Goal: Book appointment/travel/reservation

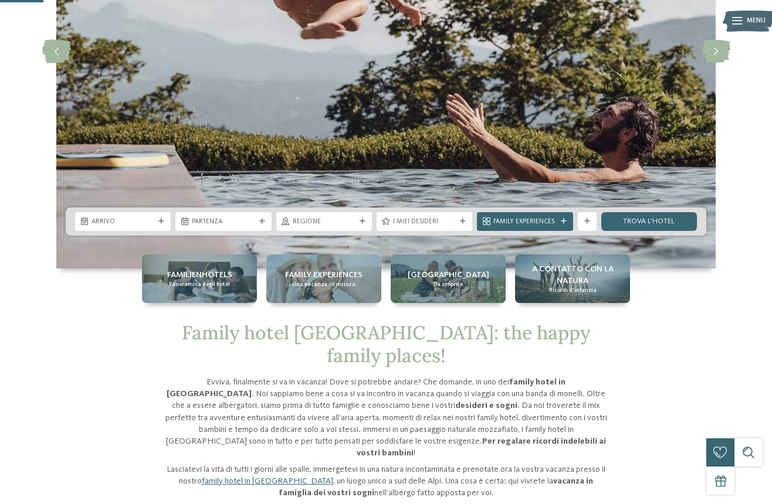
scroll to position [271, 0]
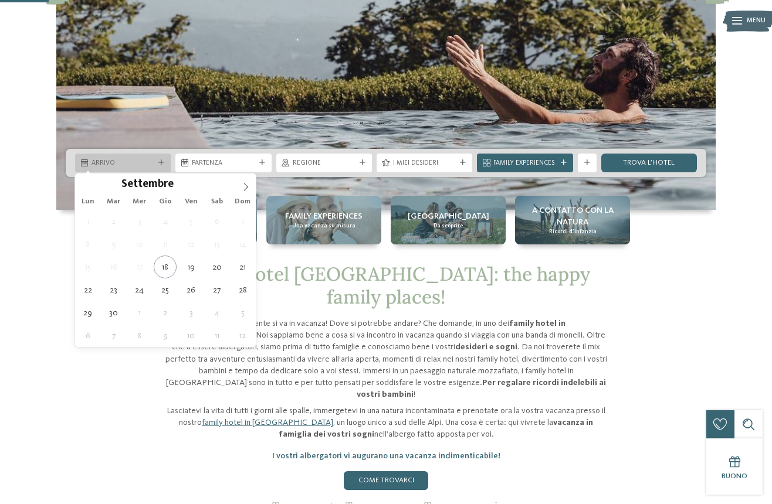
click at [162, 162] on icon at bounding box center [161, 163] width 6 height 6
click at [246, 184] on icon at bounding box center [246, 187] width 8 height 8
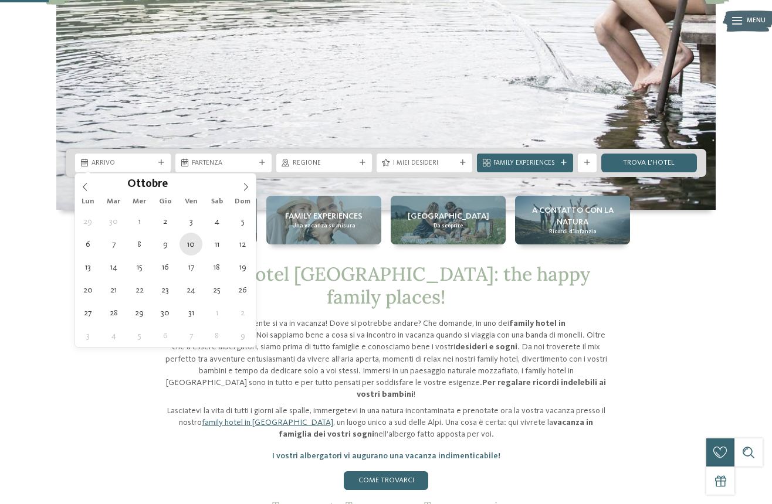
type div "[DATE]"
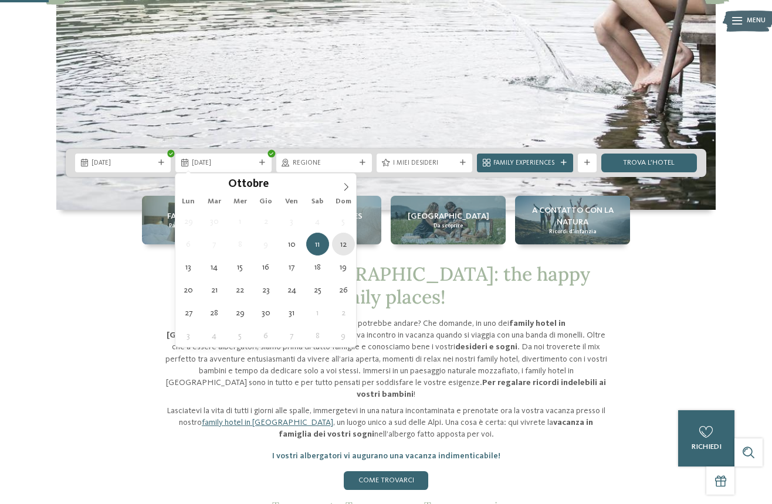
type div "[DATE]"
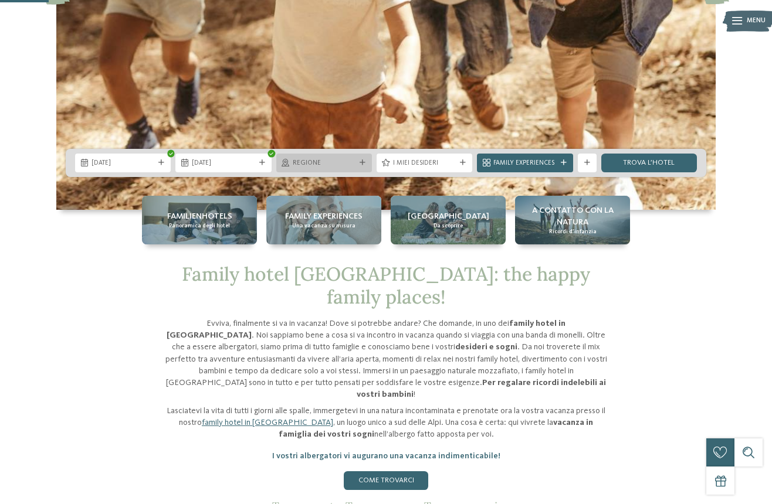
click at [358, 164] on div at bounding box center [362, 163] width 9 height 6
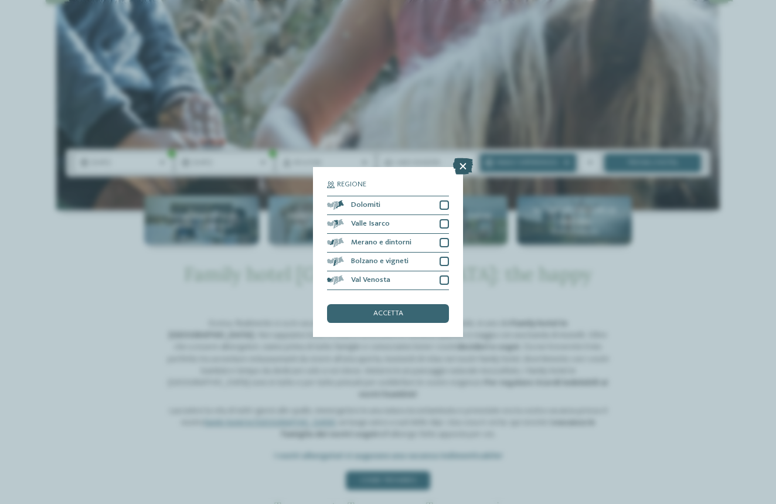
click at [467, 158] on icon at bounding box center [463, 166] width 20 height 16
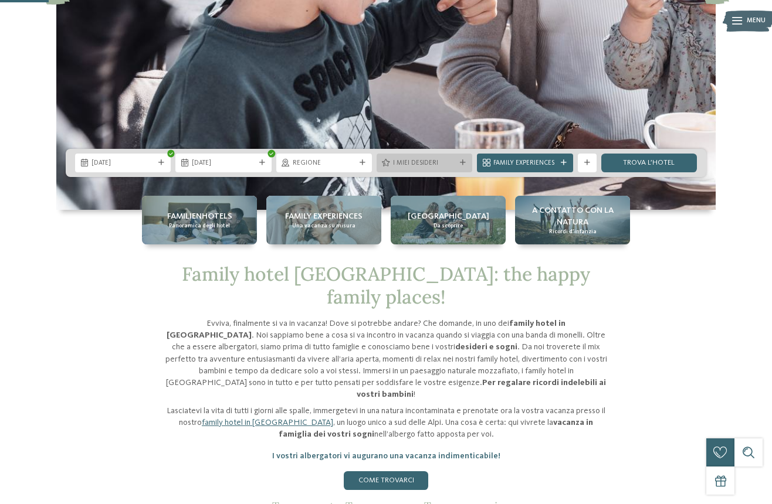
click at [447, 167] on span "I miei desideri" at bounding box center [424, 163] width 63 height 9
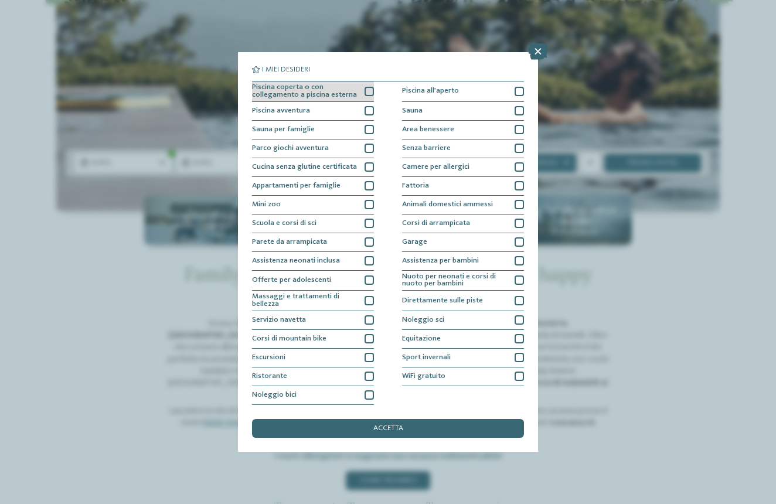
click at [373, 87] on div at bounding box center [369, 91] width 9 height 9
click at [373, 127] on div at bounding box center [369, 129] width 9 height 9
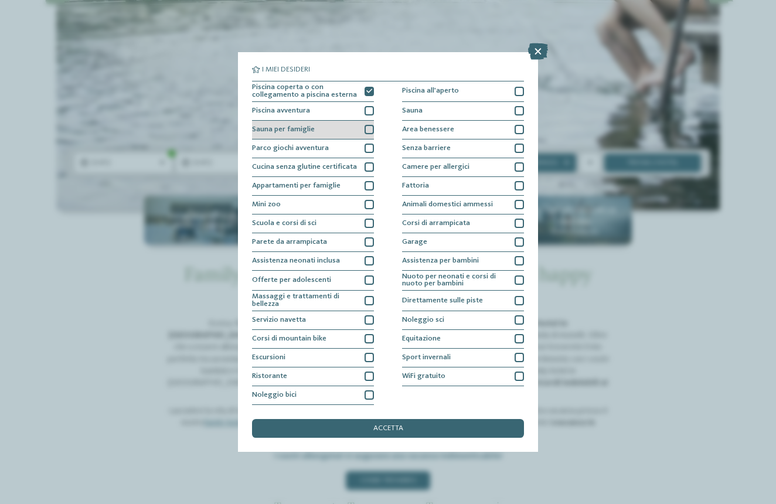
click at [373, 127] on div at bounding box center [369, 129] width 9 height 9
click at [491, 121] on div "Area benessere" at bounding box center [463, 130] width 122 height 19
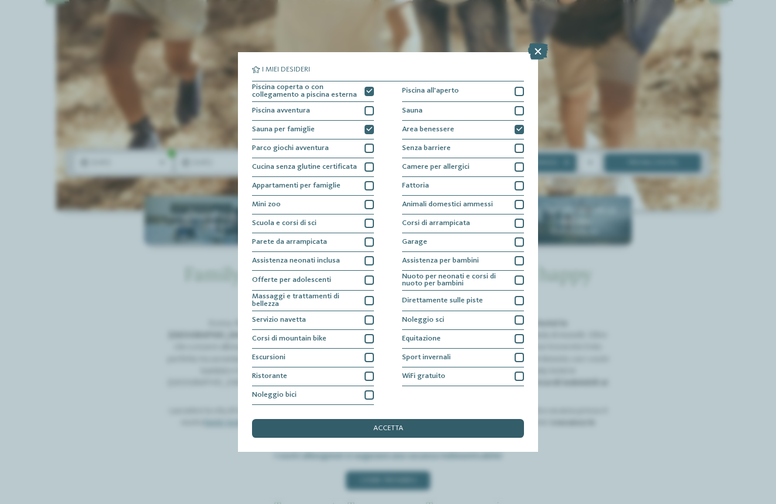
click at [381, 425] on span "accetta" at bounding box center [389, 429] width 30 height 8
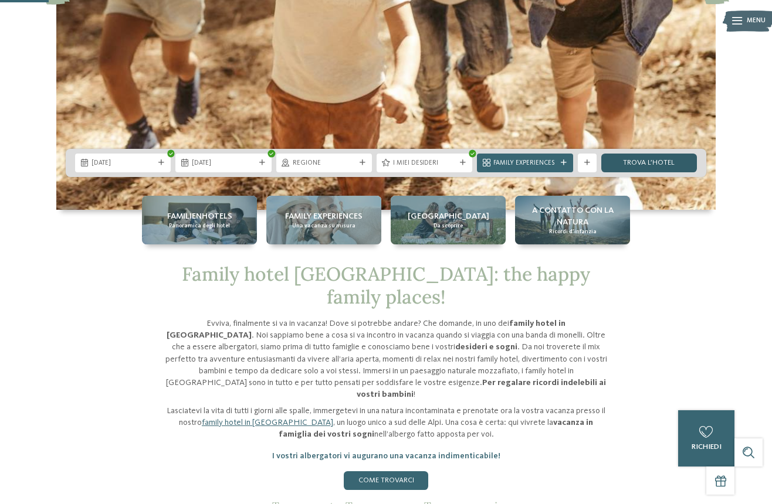
click at [653, 158] on link "trova l’hotel" at bounding box center [649, 163] width 96 height 19
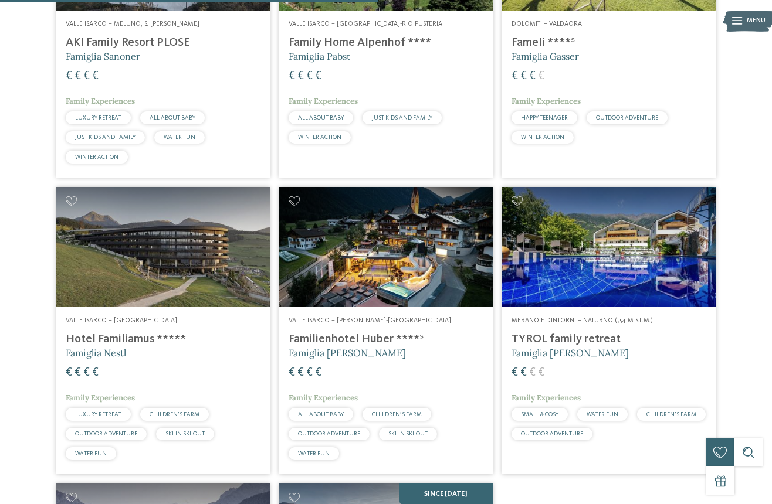
scroll to position [766, 0]
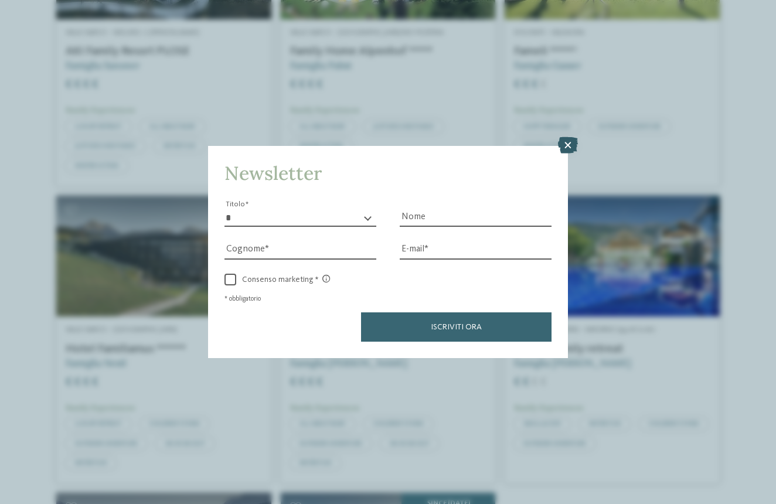
click at [569, 137] on icon at bounding box center [568, 145] width 20 height 16
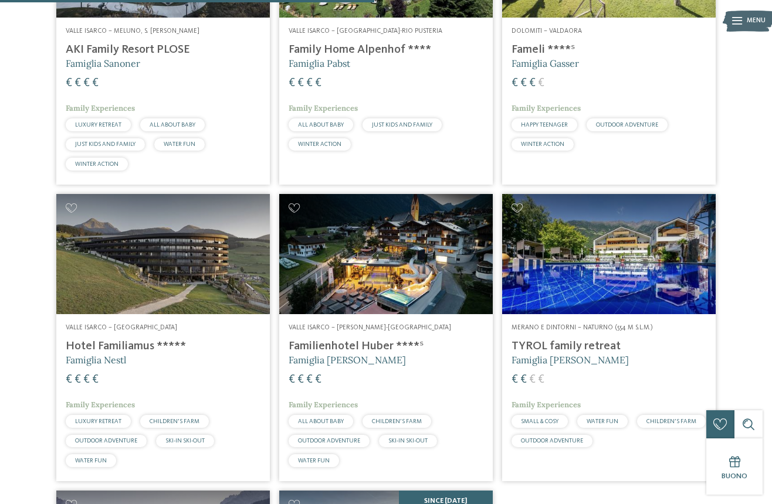
click at [352, 264] on img at bounding box center [385, 254] width 213 height 120
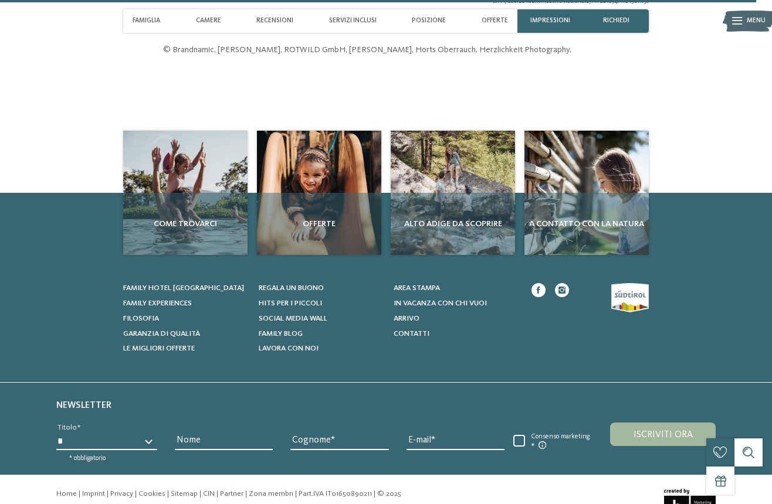
scroll to position [3311, 0]
